Goal: Transaction & Acquisition: Obtain resource

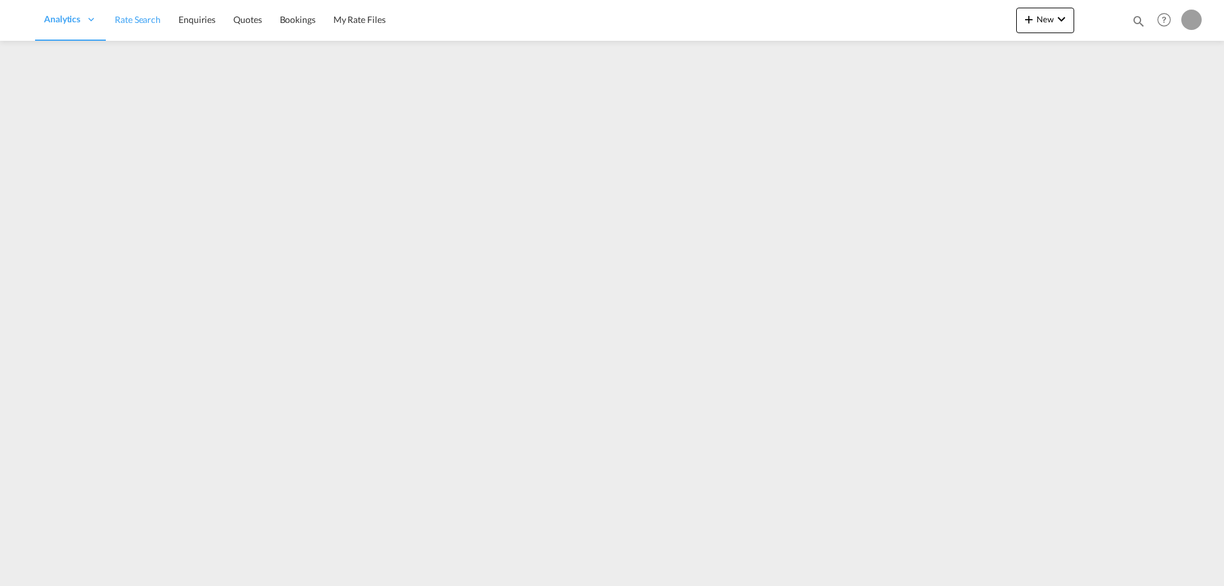
click at [138, 25] on span "Rate Search" at bounding box center [138, 19] width 46 height 13
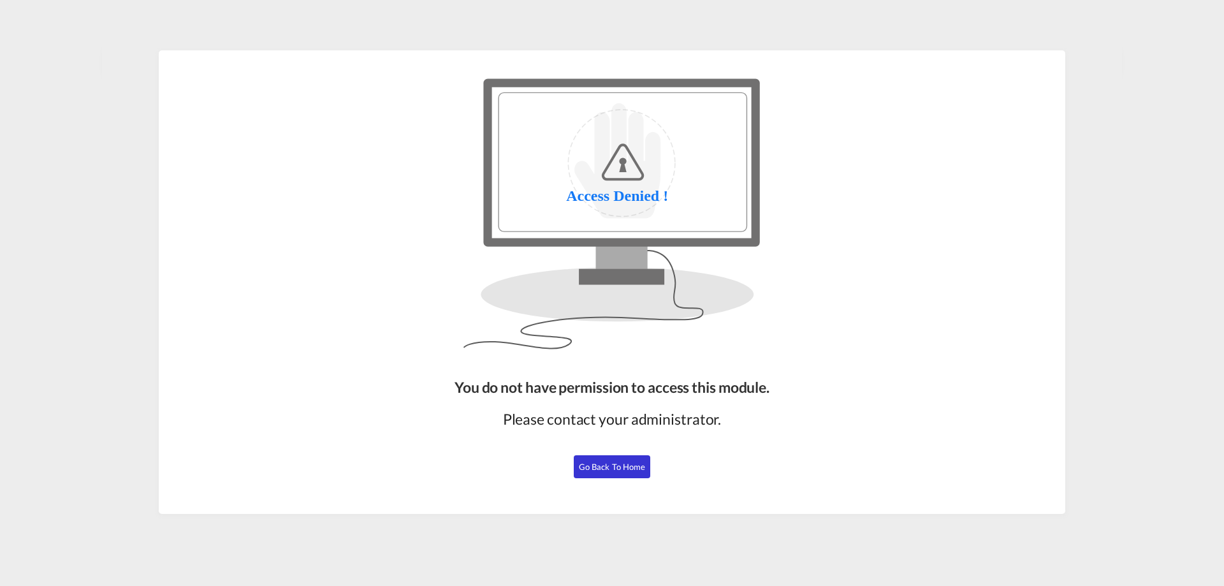
click at [226, 25] on md-content "You do not have permission to access this module. Please contact your administr…" at bounding box center [612, 293] width 1020 height 586
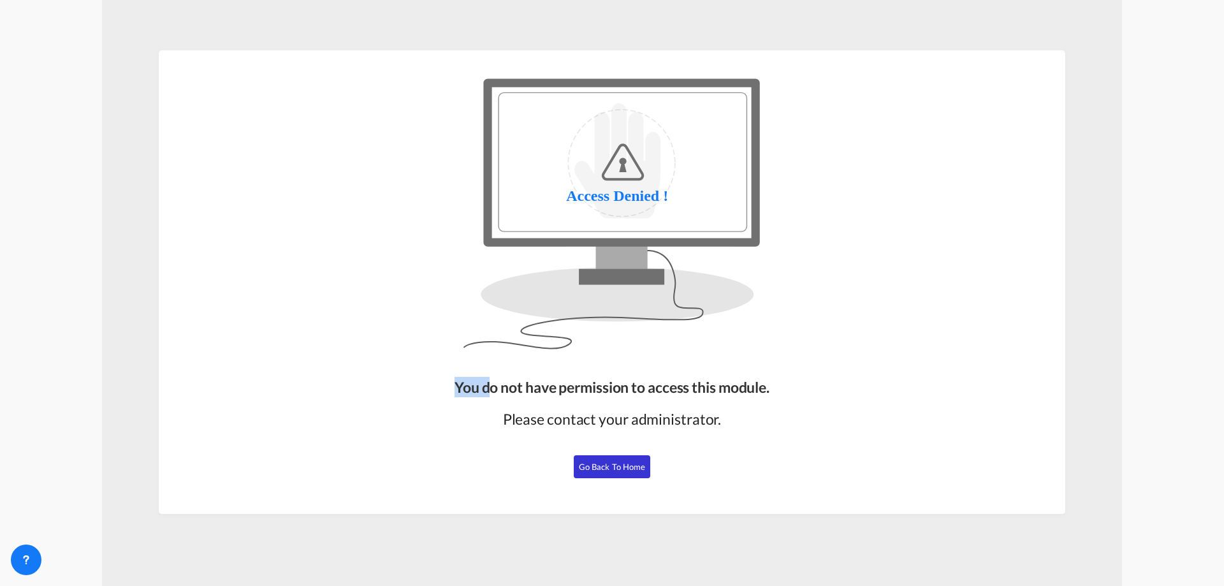
drag, startPoint x: 489, startPoint y: 395, endPoint x: 592, endPoint y: 400, distance: 103.4
click at [591, 400] on div "You do not have permission to access this module. Please contact your administr…" at bounding box center [611, 440] width 325 height 137
click at [592, 400] on div "You do not have permission to access this module. Please contact your administr…" at bounding box center [611, 440] width 325 height 137
click at [613, 468] on span "Go Back to Home" at bounding box center [612, 466] width 67 height 10
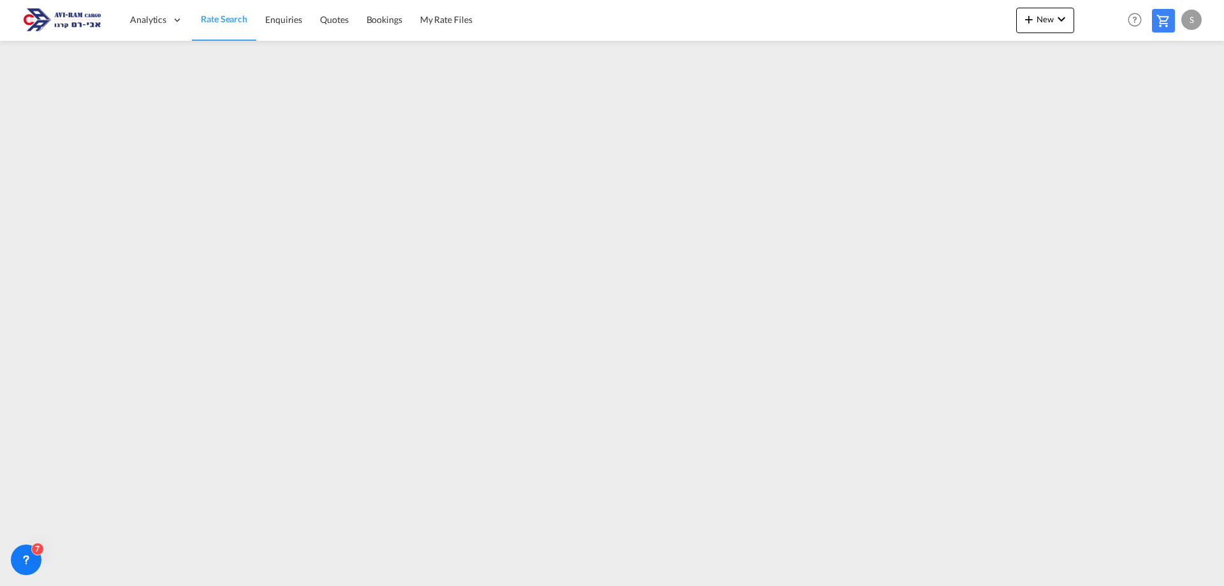
click at [211, 18] on span "Rate Search" at bounding box center [224, 18] width 47 height 11
click at [338, 30] on link "Quotes" at bounding box center [334, 19] width 46 height 41
click at [229, 25] on span "Rate Search" at bounding box center [224, 19] width 46 height 11
click at [334, 14] on span "Quotes" at bounding box center [334, 19] width 28 height 11
click at [242, 24] on span "Rate Search" at bounding box center [224, 19] width 46 height 11
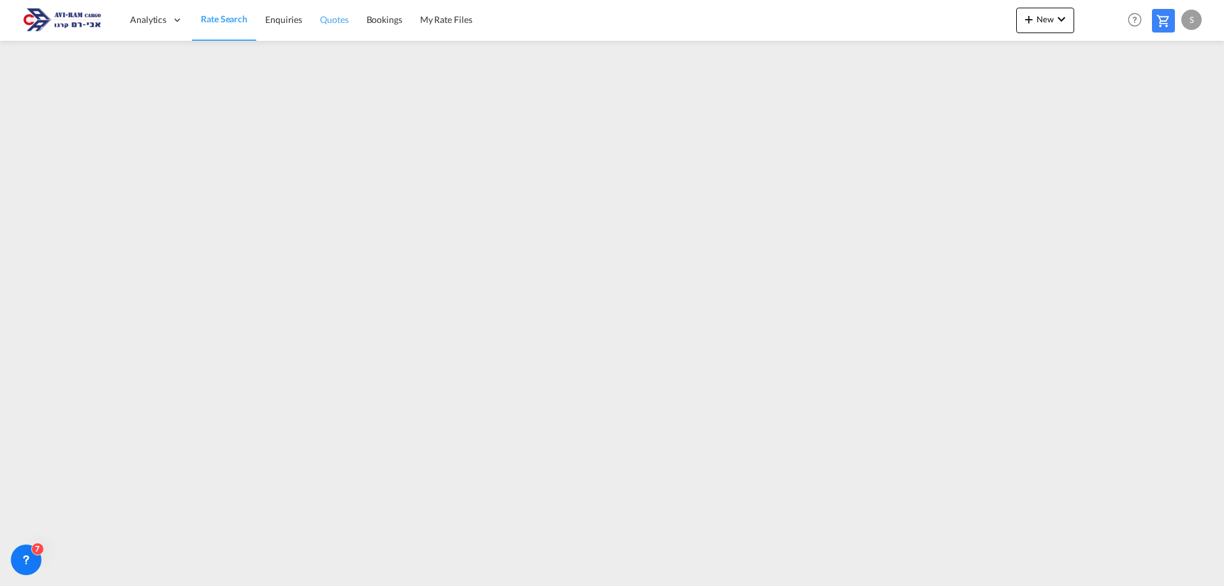
click at [346, 25] on span "Quotes" at bounding box center [334, 19] width 28 height 13
click at [223, 26] on link "Rate Search" at bounding box center [224, 19] width 64 height 41
click at [224, 22] on span "Rate Search" at bounding box center [224, 19] width 46 height 11
click at [235, 19] on span "Rate Search" at bounding box center [224, 19] width 46 height 11
click at [140, 20] on span "Rate Search" at bounding box center [138, 19] width 46 height 11
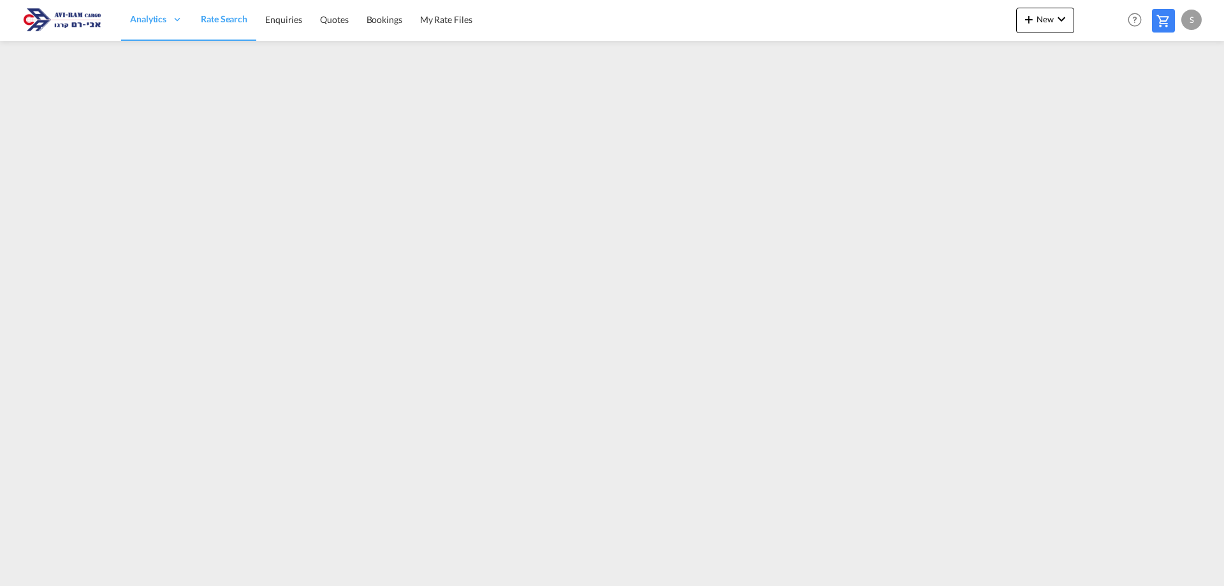
click at [212, 19] on span "Rate Search" at bounding box center [224, 18] width 47 height 11
click at [240, 22] on span "Rate Search" at bounding box center [224, 19] width 46 height 11
click at [206, 27] on link "Rate Search" at bounding box center [224, 19] width 64 height 41
click at [226, 23] on span "Rate Search" at bounding box center [224, 19] width 46 height 11
